Goal: Task Accomplishment & Management: Manage account settings

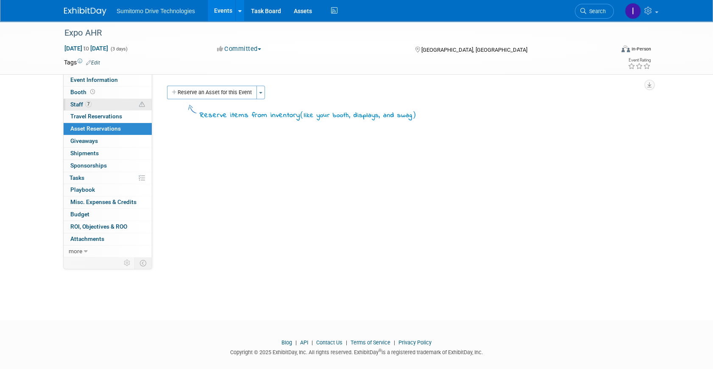
click at [101, 104] on link "7 Staff 7" at bounding box center [108, 105] width 88 height 12
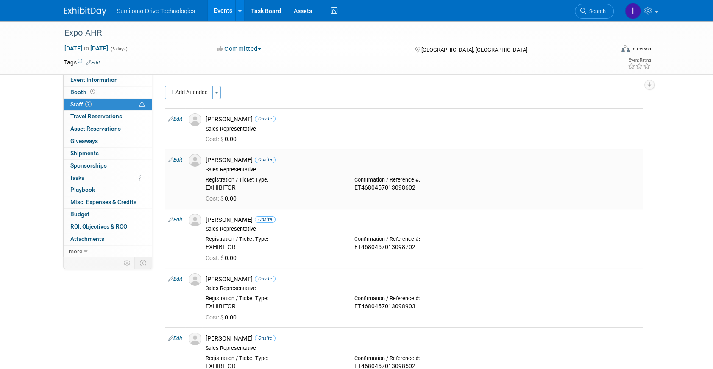
drag, startPoint x: 242, startPoint y: 186, endPoint x: 206, endPoint y: 186, distance: 35.6
click at [206, 186] on div "EXHIBITOR" at bounding box center [274, 188] width 136 height 8
copy div "EXHIBITOR"
click at [174, 118] on link "Edit" at bounding box center [175, 119] width 14 height 6
select select "2761b007-8dea-4401-ae9a-4f8709cf2dd3"
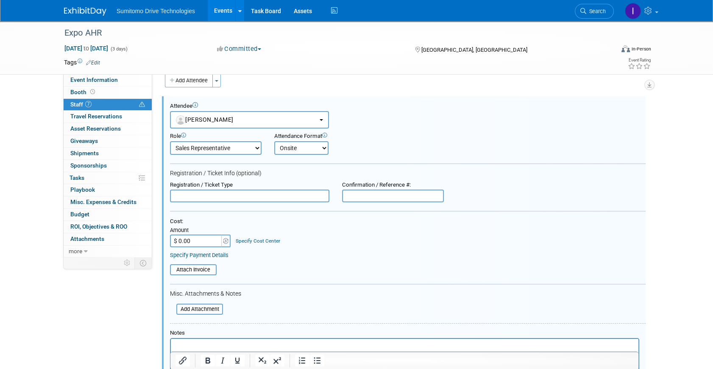
click at [236, 196] on input "text" at bounding box center [249, 196] width 159 height 13
paste input "EXHIBITOR"
type input "EXHIBITOR"
click at [402, 195] on input "text" at bounding box center [393, 196] width 102 height 13
paste input "ET4680457013213401"
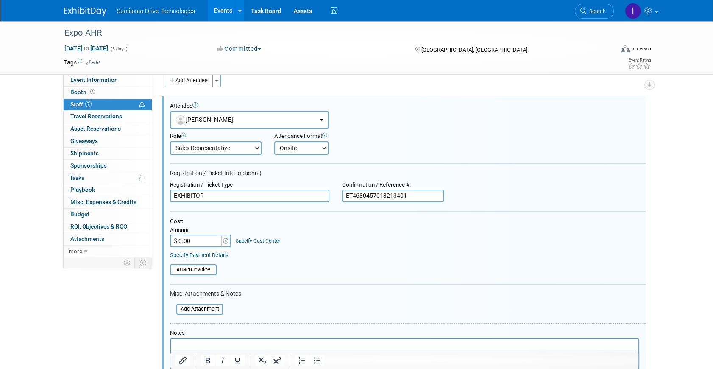
type input "ET4680457013213401"
click at [596, 182] on div "Registration / Ticket Type EXHIBITOR Confirmation / Reference #: ET468045701321…" at bounding box center [408, 192] width 489 height 21
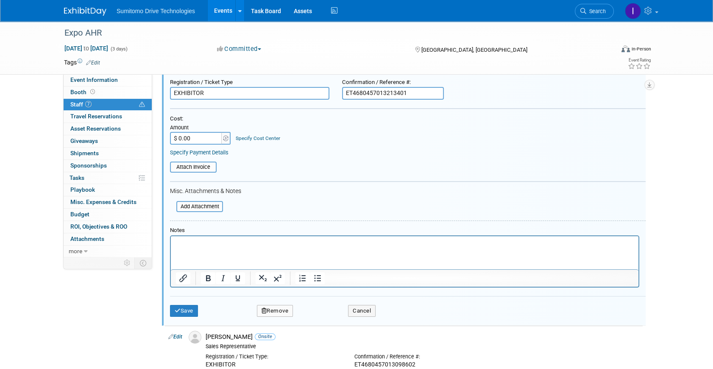
scroll to position [127, 0]
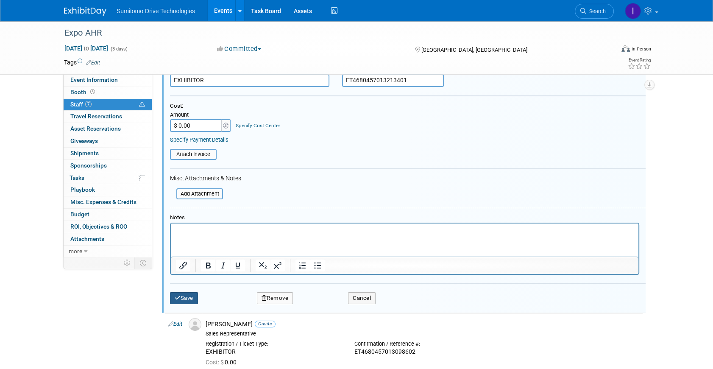
click at [187, 297] on button "Save" at bounding box center [184, 298] width 28 height 12
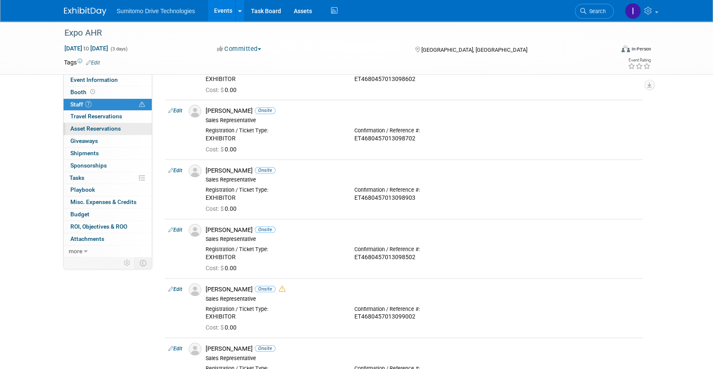
click at [92, 130] on span "Asset Reservations 0" at bounding box center [95, 128] width 50 height 7
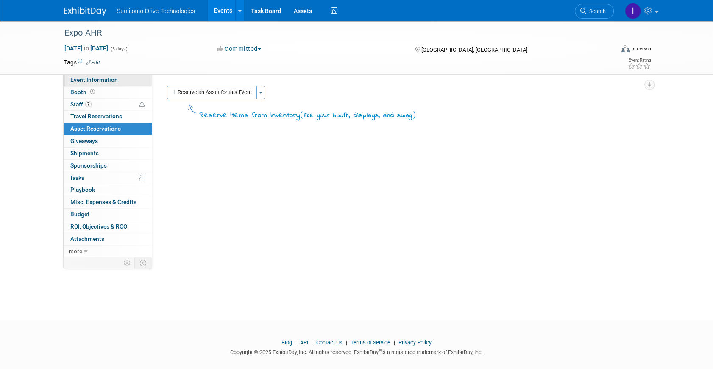
click at [116, 82] on span "Event Information" at bounding box center [94, 79] width 48 height 7
